Goal: Task Accomplishment & Management: Use online tool/utility

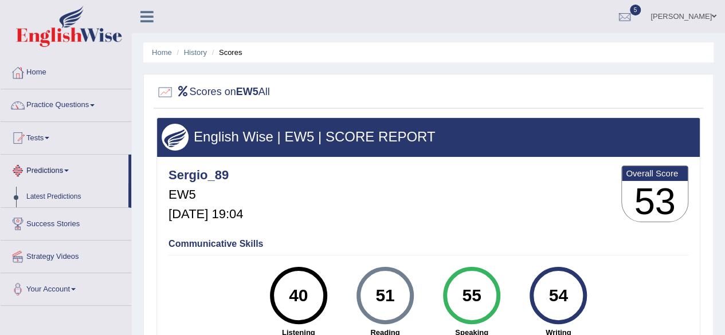
click at [50, 133] on link "Tests" at bounding box center [66, 136] width 131 height 29
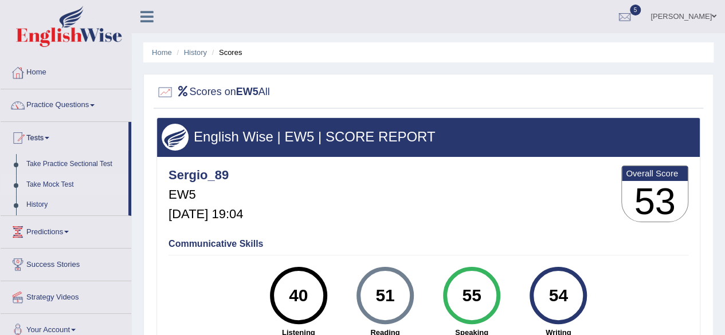
click at [47, 184] on link "Take Mock Test" at bounding box center [74, 185] width 107 height 21
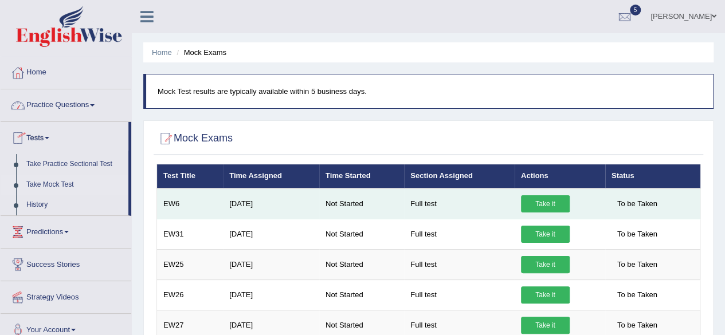
click at [563, 208] on link "Take it" at bounding box center [545, 203] width 49 height 17
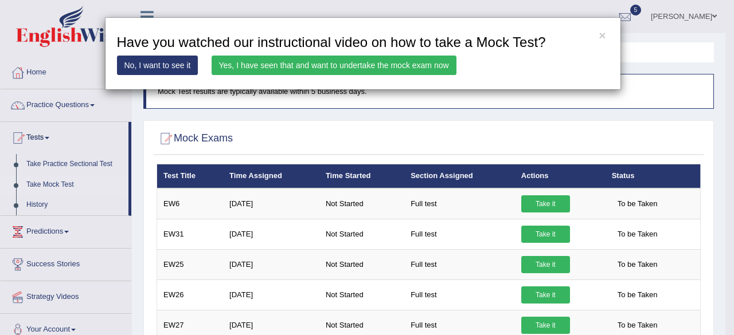
click at [551, 203] on div "× Have you watched our instructional video on how to take a Mock Test? No, I wa…" at bounding box center [367, 167] width 734 height 335
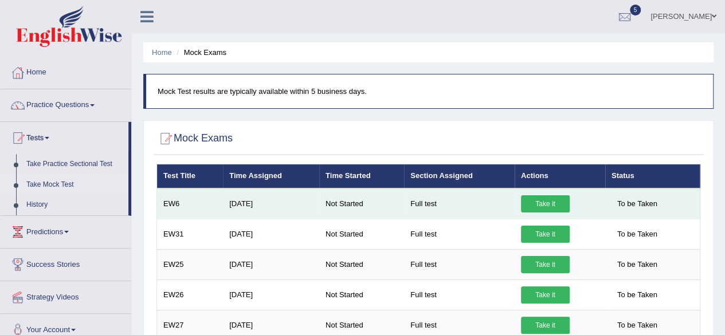
click at [532, 202] on link "Take it" at bounding box center [545, 203] width 49 height 17
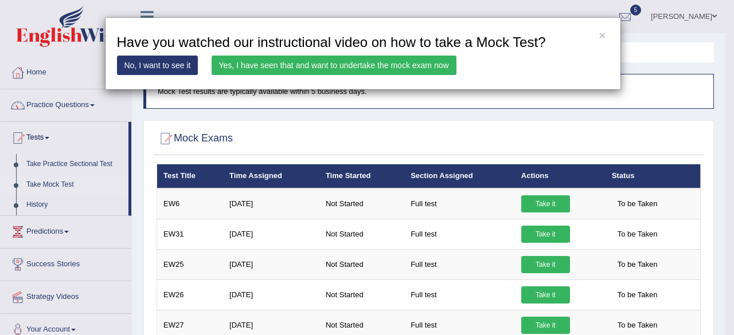
click at [359, 64] on link "Yes, I have seen that and want to undertake the mock exam now" at bounding box center [334, 65] width 245 height 19
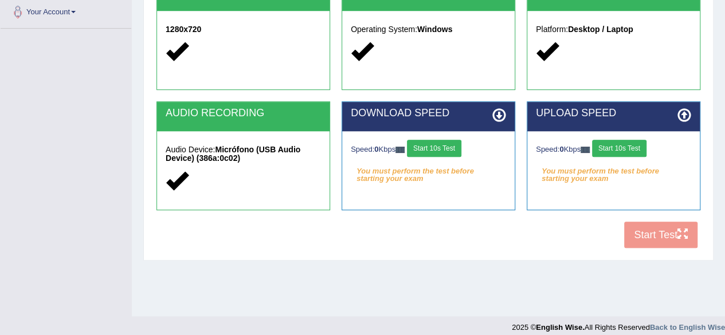
scroll to position [258, 0]
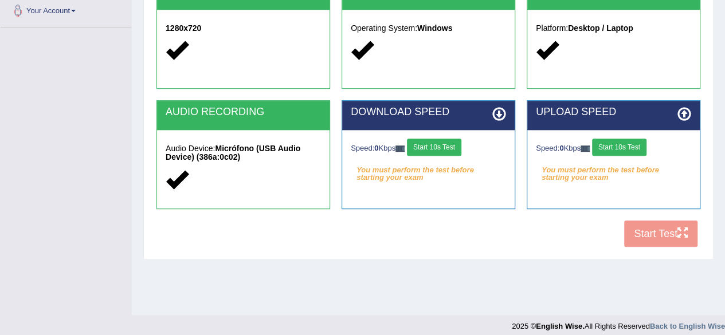
click at [469, 146] on div "Speed: 0 Kbps Start 10s Test" at bounding box center [428, 149] width 155 height 20
click at [461, 148] on button "Start 10s Test" at bounding box center [434, 147] width 54 height 17
click at [630, 150] on button "Start 10s Test" at bounding box center [619, 147] width 54 height 17
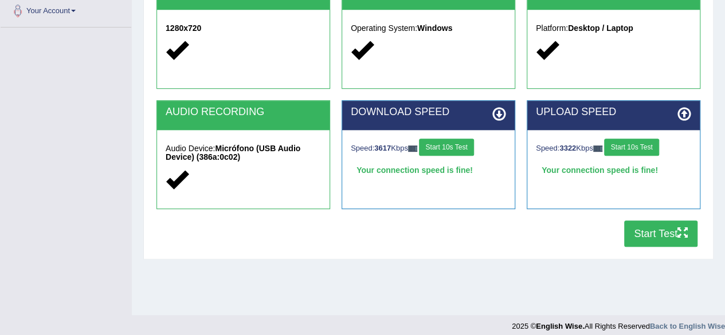
click at [643, 224] on button "Start Test" at bounding box center [660, 234] width 73 height 26
